Goal: Task Accomplishment & Management: Use online tool/utility

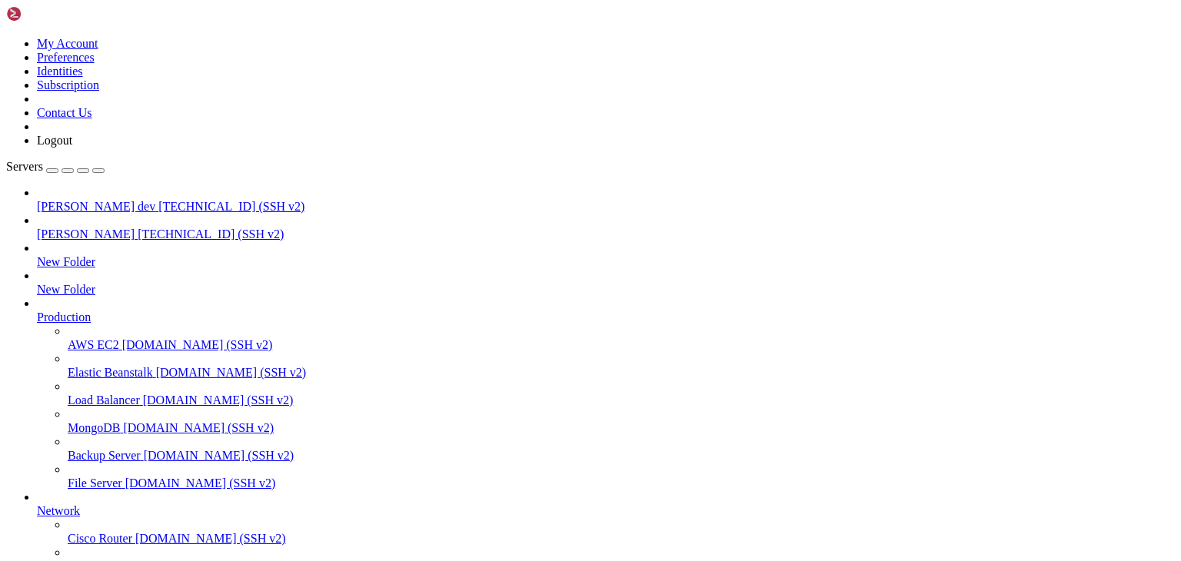
drag, startPoint x: 271, startPoint y: 14, endPoint x: 280, endPoint y: 14, distance: 8.5
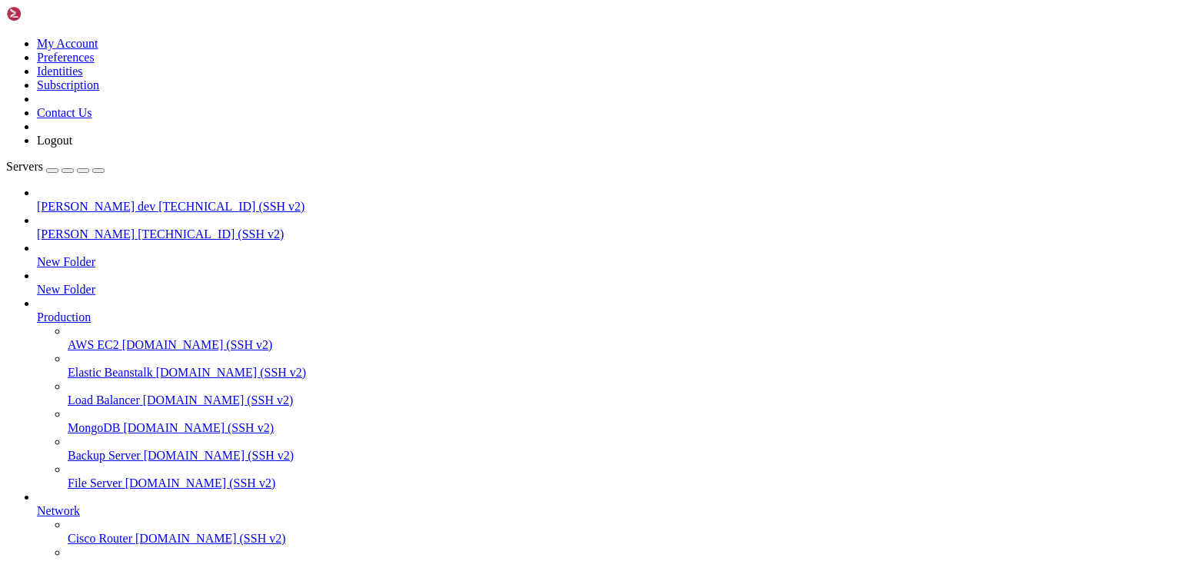
click at [158, 200] on span "[TECHNICAL_ID] (SSH v2)" at bounding box center [231, 206] width 146 height 13
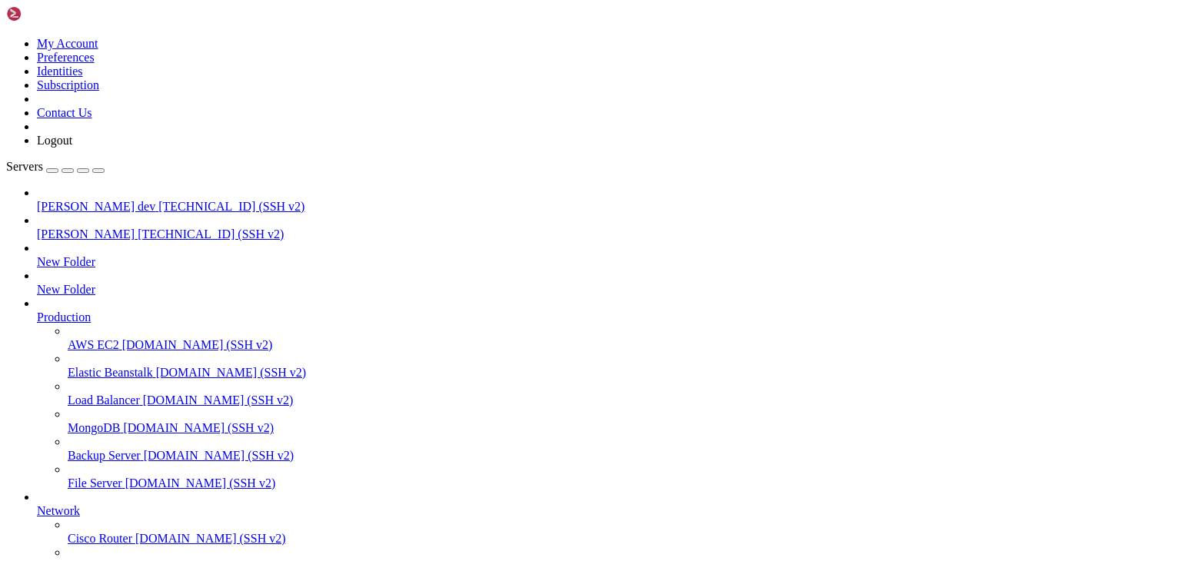
click at [56, 228] on span "[PERSON_NAME]" at bounding box center [86, 234] width 98 height 13
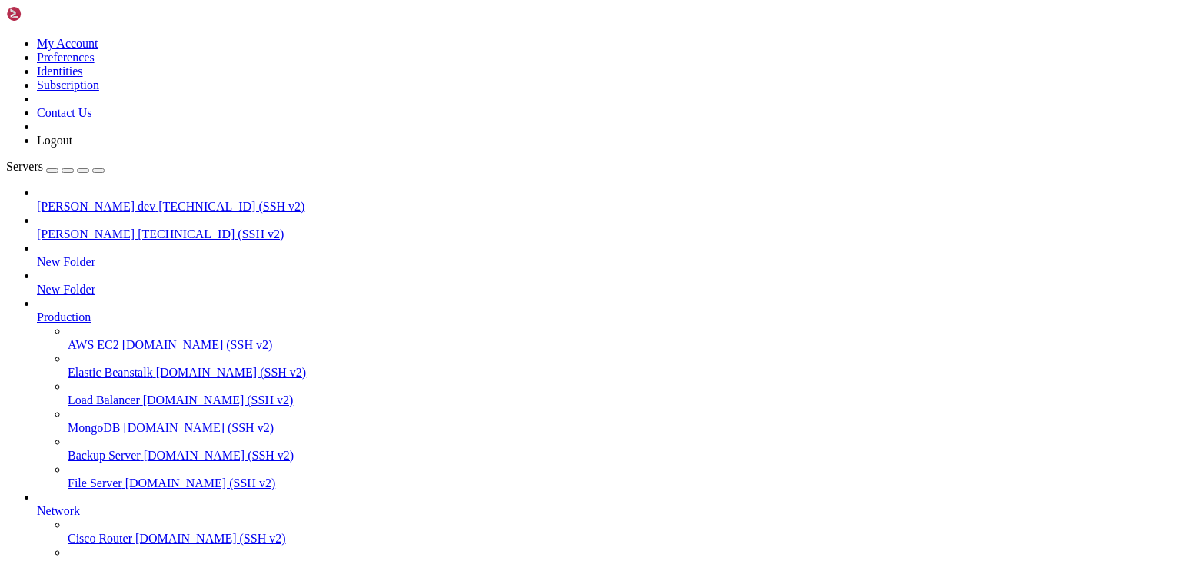
click at [87, 200] on span "[PERSON_NAME] dev" at bounding box center [96, 206] width 118 height 13
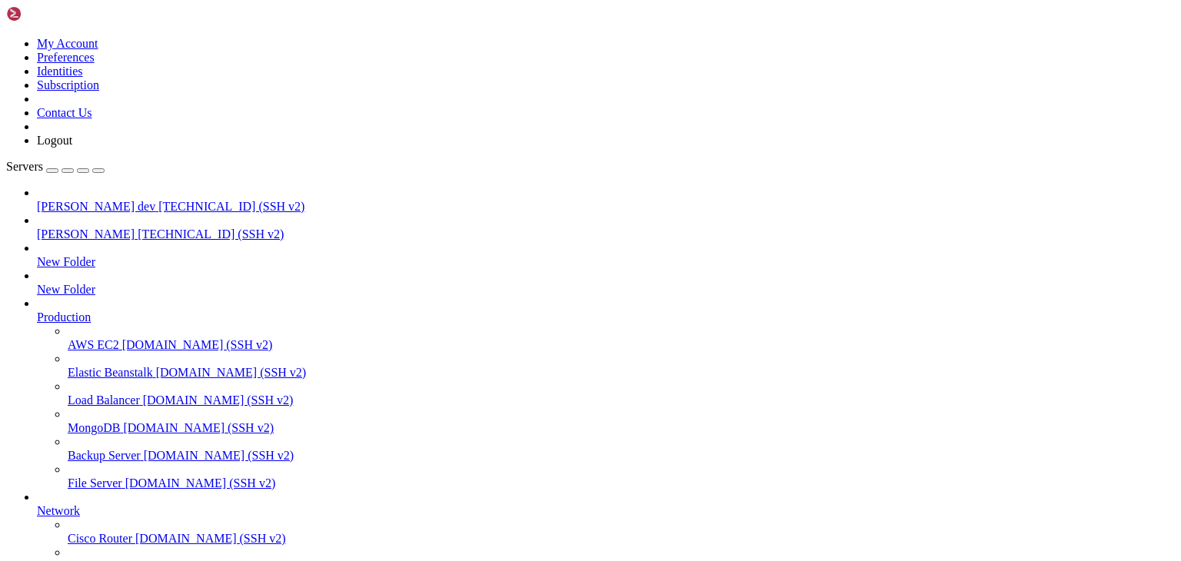
click at [105, 160] on link "Servers" at bounding box center [55, 166] width 98 height 13
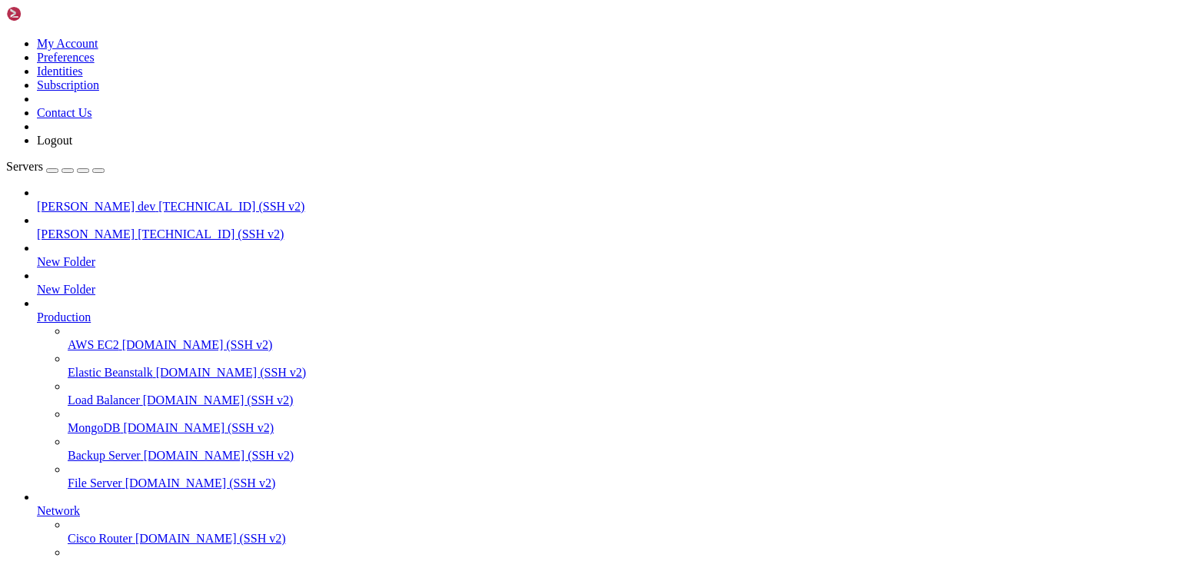
type input "/public_html/public/assets/companies/employment_[DEMOGRAPHIC_DATA]/1/documents/…"
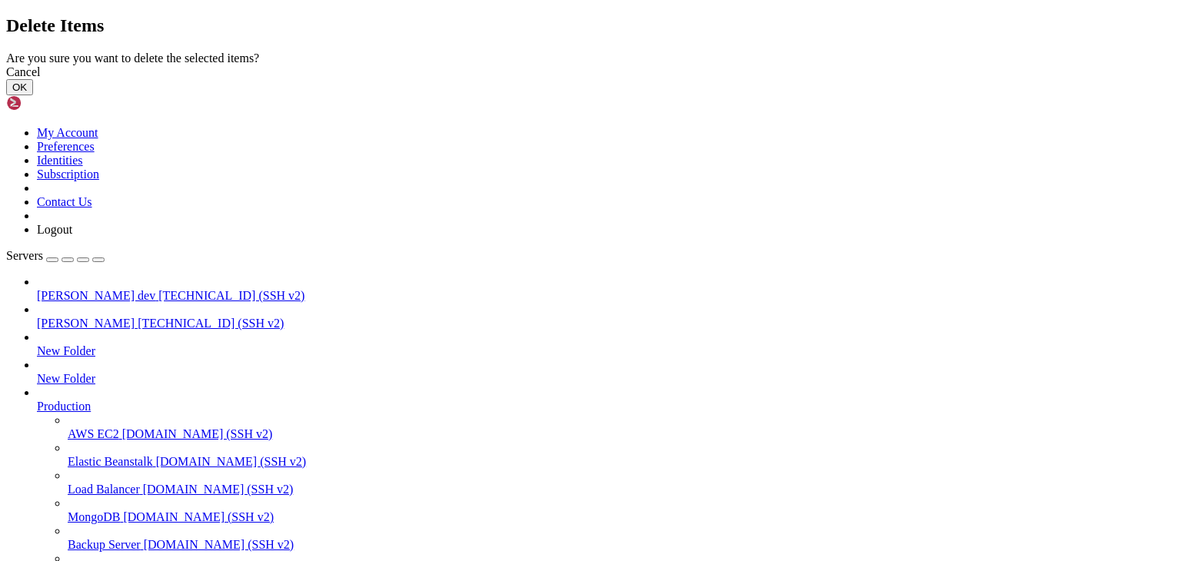
click at [33, 95] on button "OK" at bounding box center [19, 87] width 27 height 16
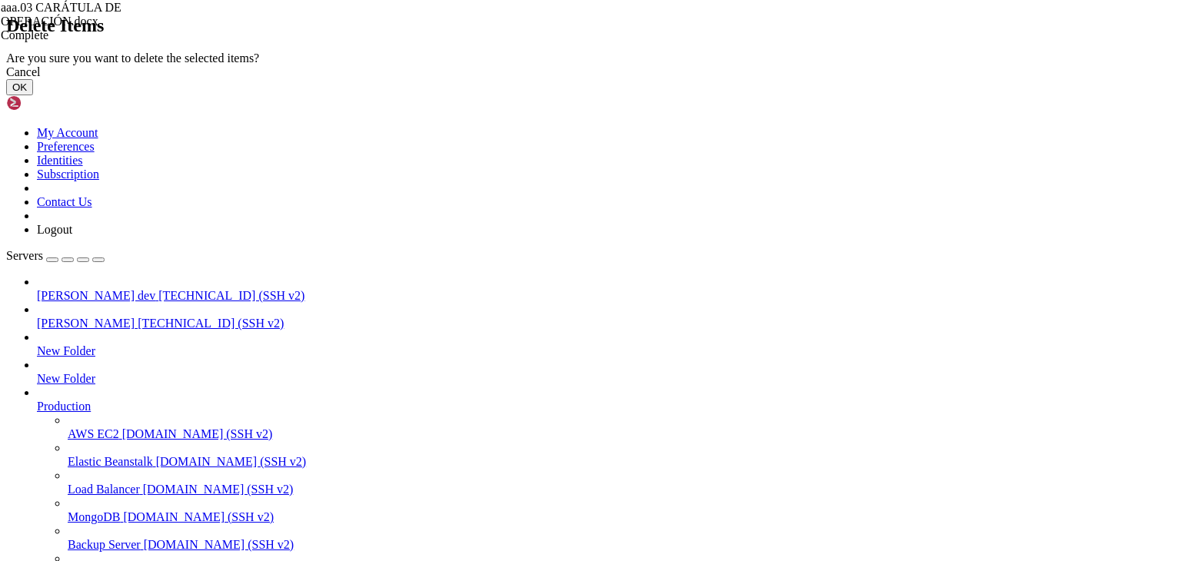
click at [33, 95] on button "OK" at bounding box center [19, 87] width 27 height 16
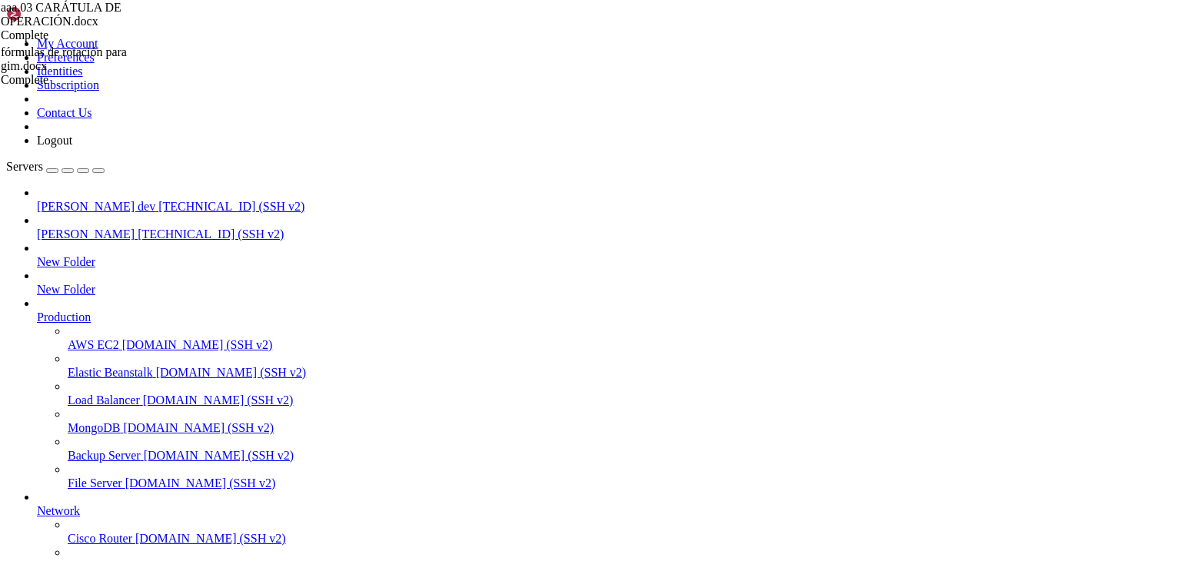
drag, startPoint x: 250, startPoint y: 1422, endPoint x: 132, endPoint y: 1422, distance: 117.6
drag, startPoint x: 358, startPoint y: 1454, endPoint x: 8, endPoint y: 1426, distance: 351.0
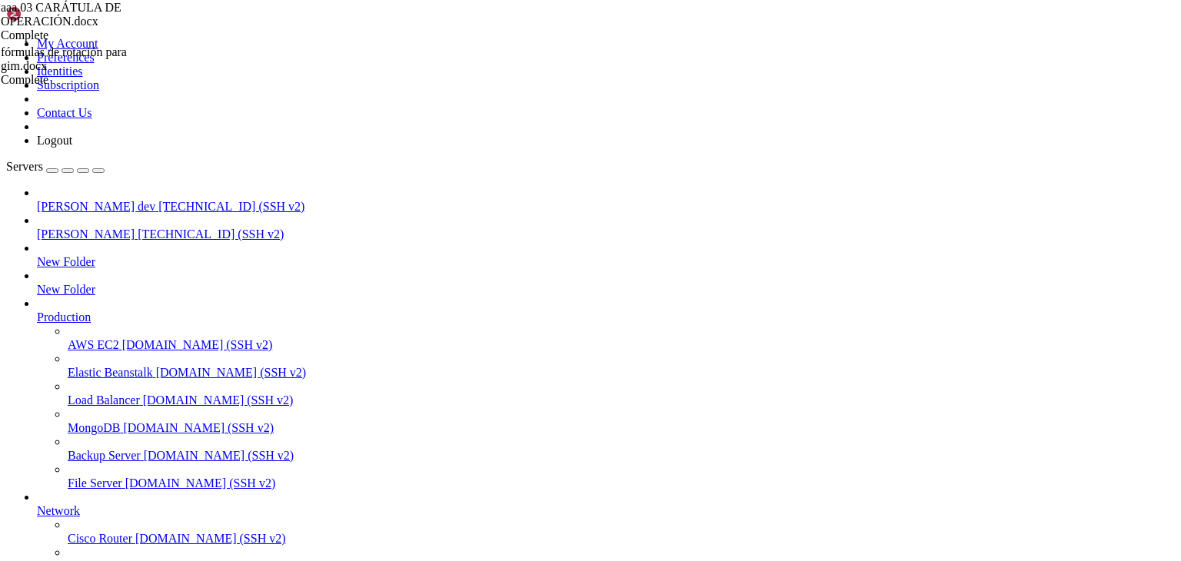
drag, startPoint x: 361, startPoint y: 1449, endPoint x: 13, endPoint y: 1430, distance: 348.0
